Goal: Information Seeking & Learning: Learn about a topic

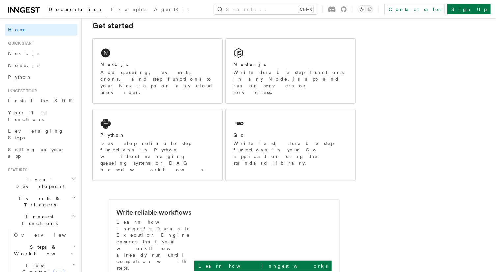
scroll to position [132, 0]
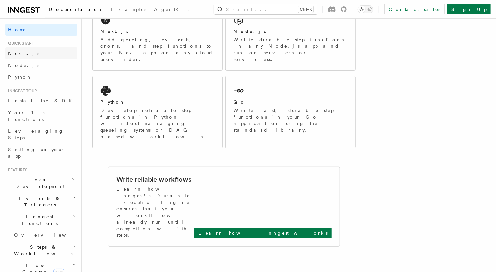
click at [32, 50] on link "Next.js" at bounding box center [41, 53] width 72 height 12
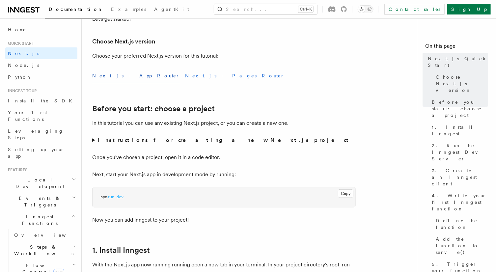
scroll to position [198, 0]
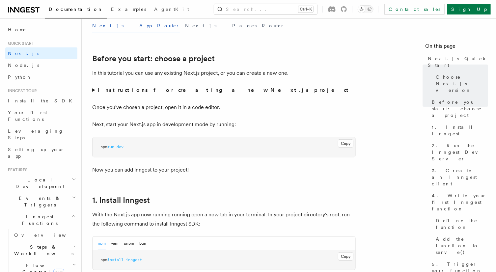
click at [111, 8] on span "Examples" at bounding box center [128, 9] width 35 height 5
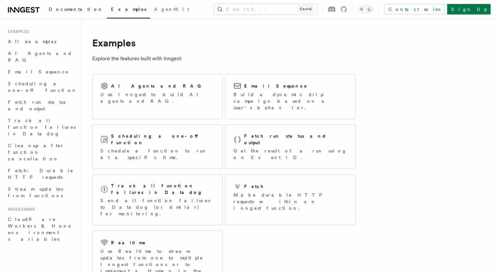
click at [59, 13] on link "Documentation" at bounding box center [76, 10] width 62 height 16
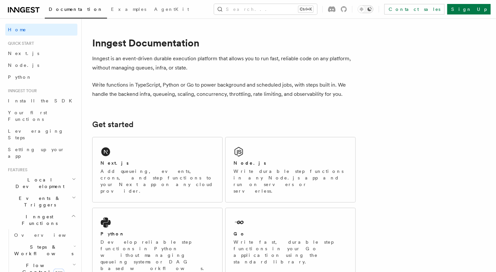
click at [374, 5] on button "Toggle dark mode" at bounding box center [366, 9] width 16 height 8
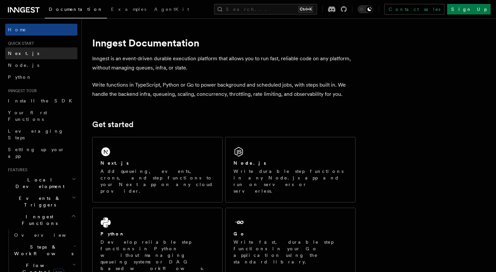
click at [28, 48] on link "Next.js" at bounding box center [41, 53] width 72 height 12
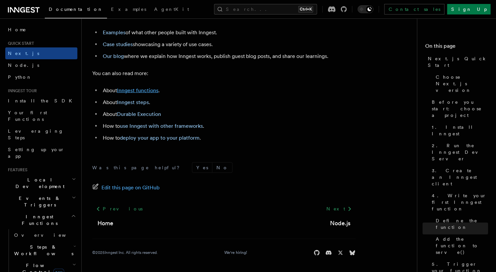
scroll to position [4169, 0]
click at [41, 70] on link "Node.js" at bounding box center [41, 65] width 72 height 12
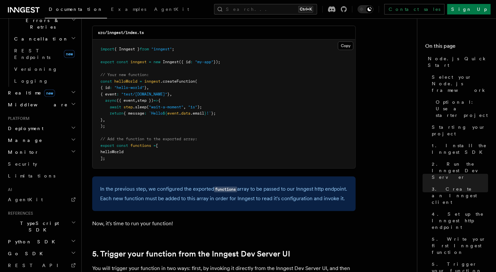
scroll to position [1351, 0]
